Goal: Use online tool/utility: Utilize a website feature to perform a specific function

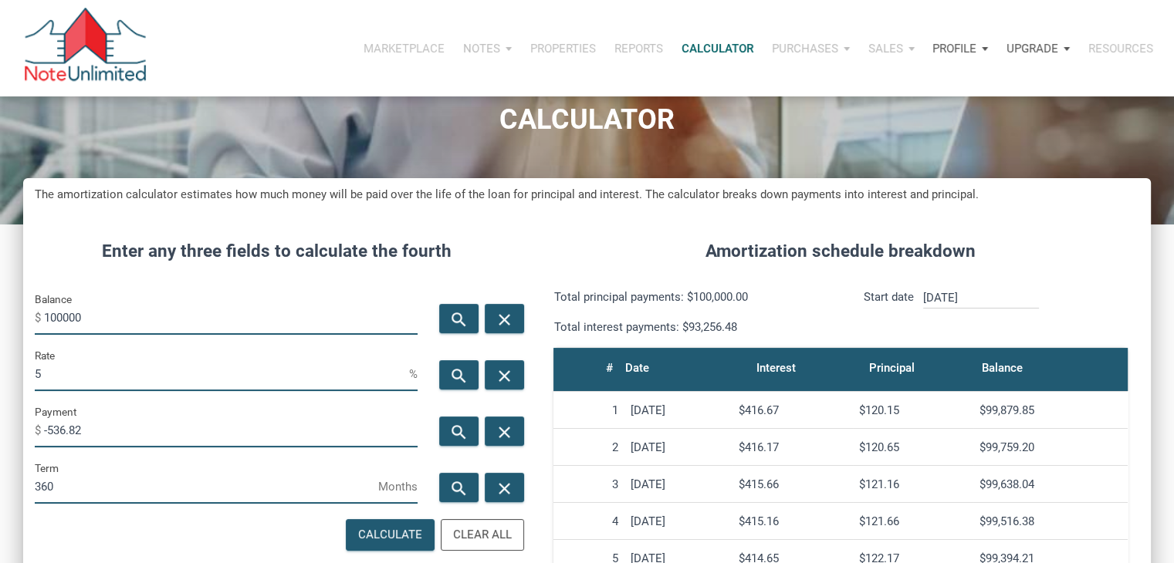
scroll to position [765, 1127]
drag, startPoint x: 0, startPoint y: 0, endPoint x: 110, endPoint y: 329, distance: 346.6
click at [110, 329] on input "100000" at bounding box center [231, 317] width 374 height 35
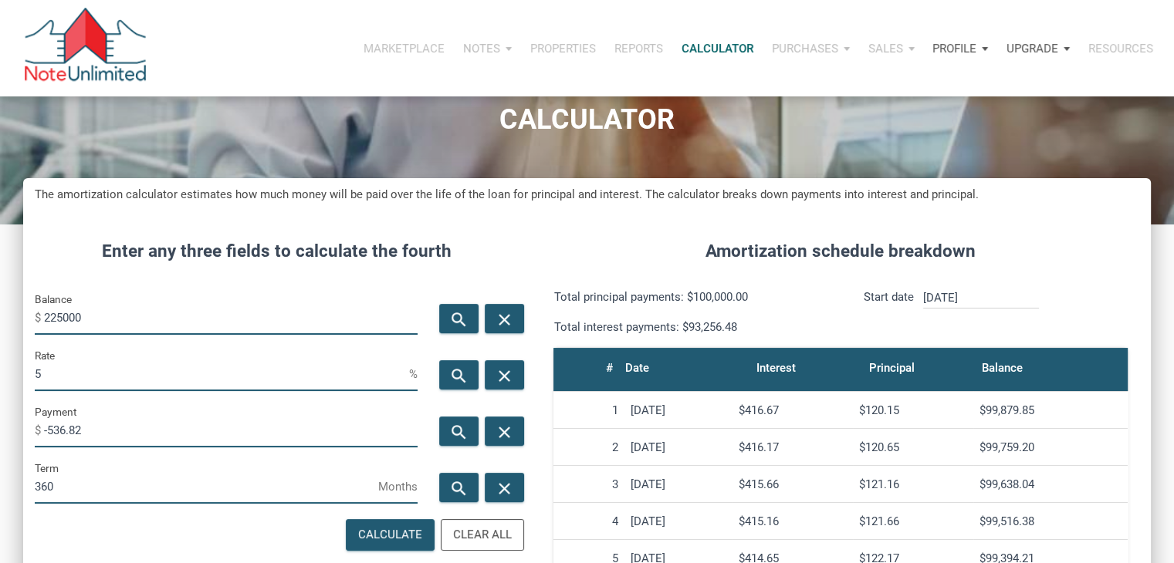
type input "225000"
click at [107, 366] on input "5" at bounding box center [222, 374] width 374 height 35
type input "2.5"
click at [462, 438] on icon "search" at bounding box center [459, 432] width 19 height 19
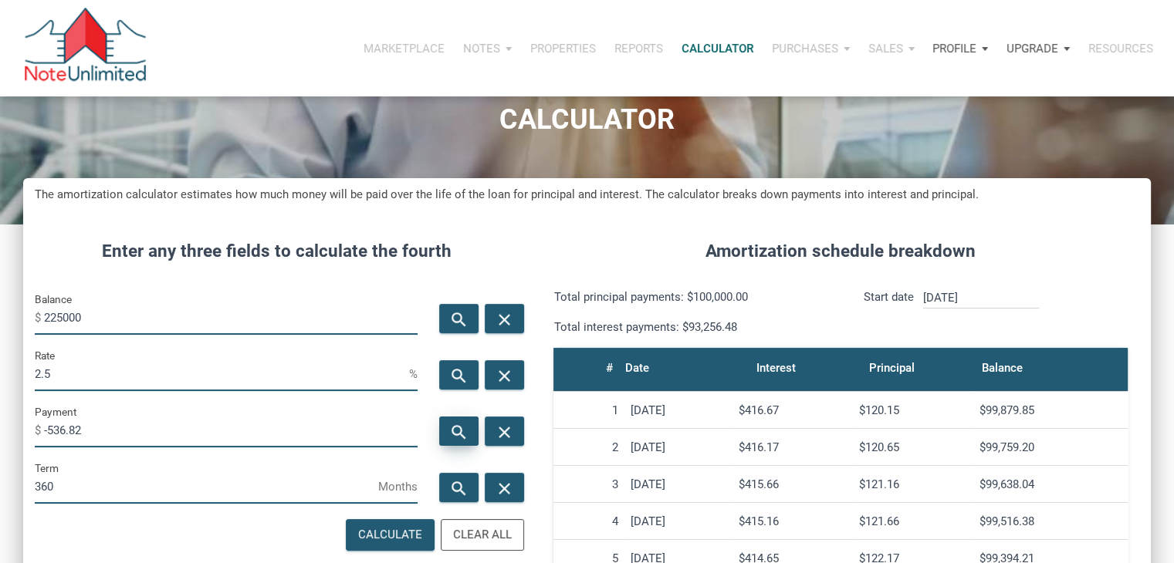
type input "-889.02"
click at [174, 370] on input "2.5" at bounding box center [222, 374] width 374 height 35
click at [74, 317] on input "225000" at bounding box center [231, 317] width 374 height 35
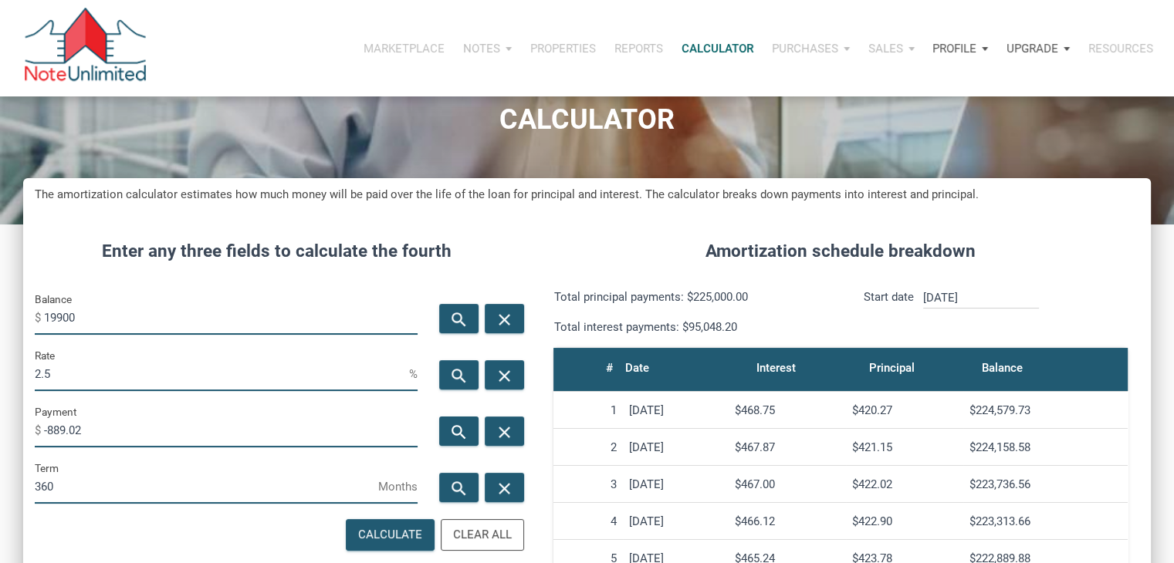
type input "19900"
click at [309, 367] on input "2.5" at bounding box center [222, 374] width 374 height 35
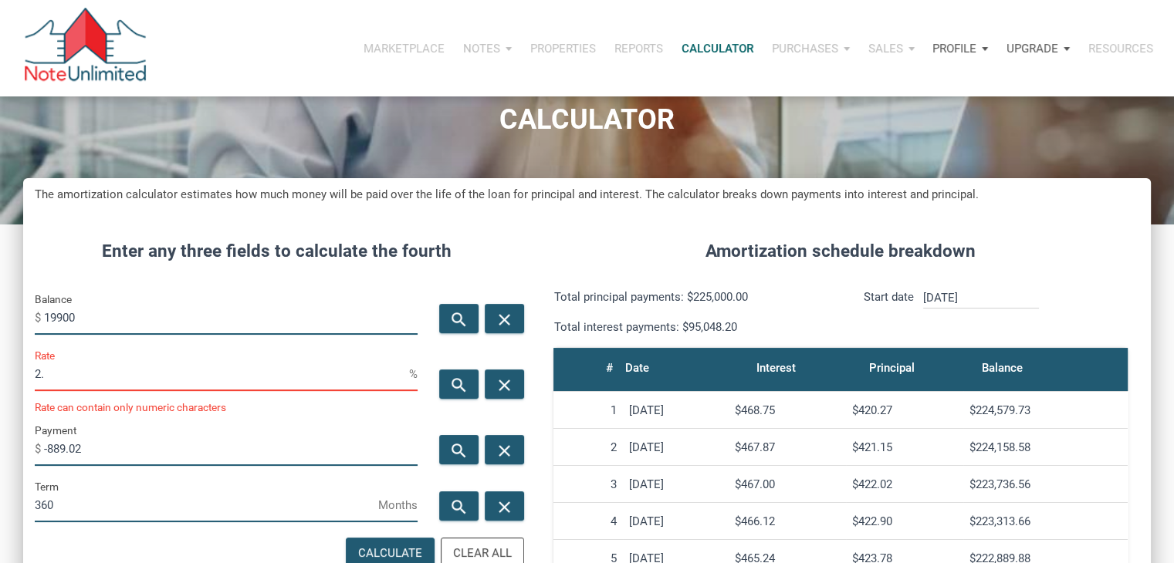
type input "2"
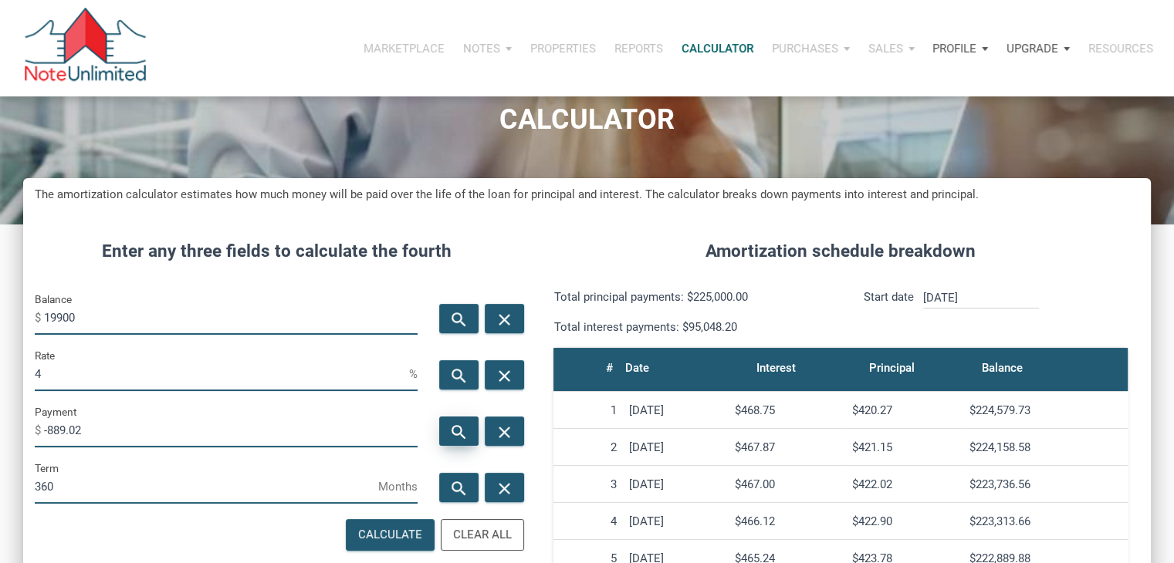
type input "4"
click at [465, 433] on icon "search" at bounding box center [459, 432] width 19 height 19
type input "-95.01"
